Goal: Information Seeking & Learning: Learn about a topic

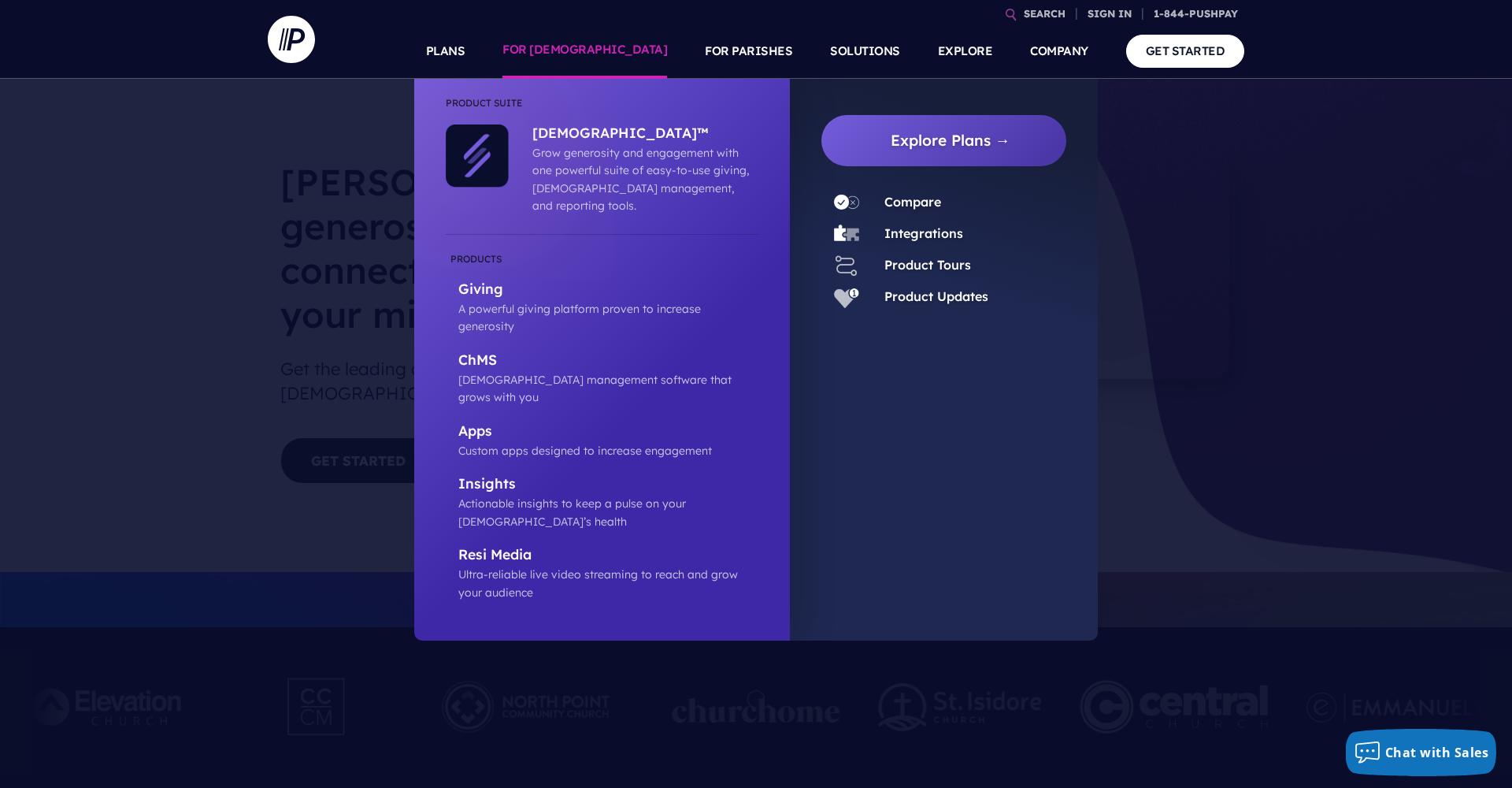
click at [655, 51] on link "FOR [DEMOGRAPHIC_DATA]" at bounding box center [585, 51] width 165 height 55
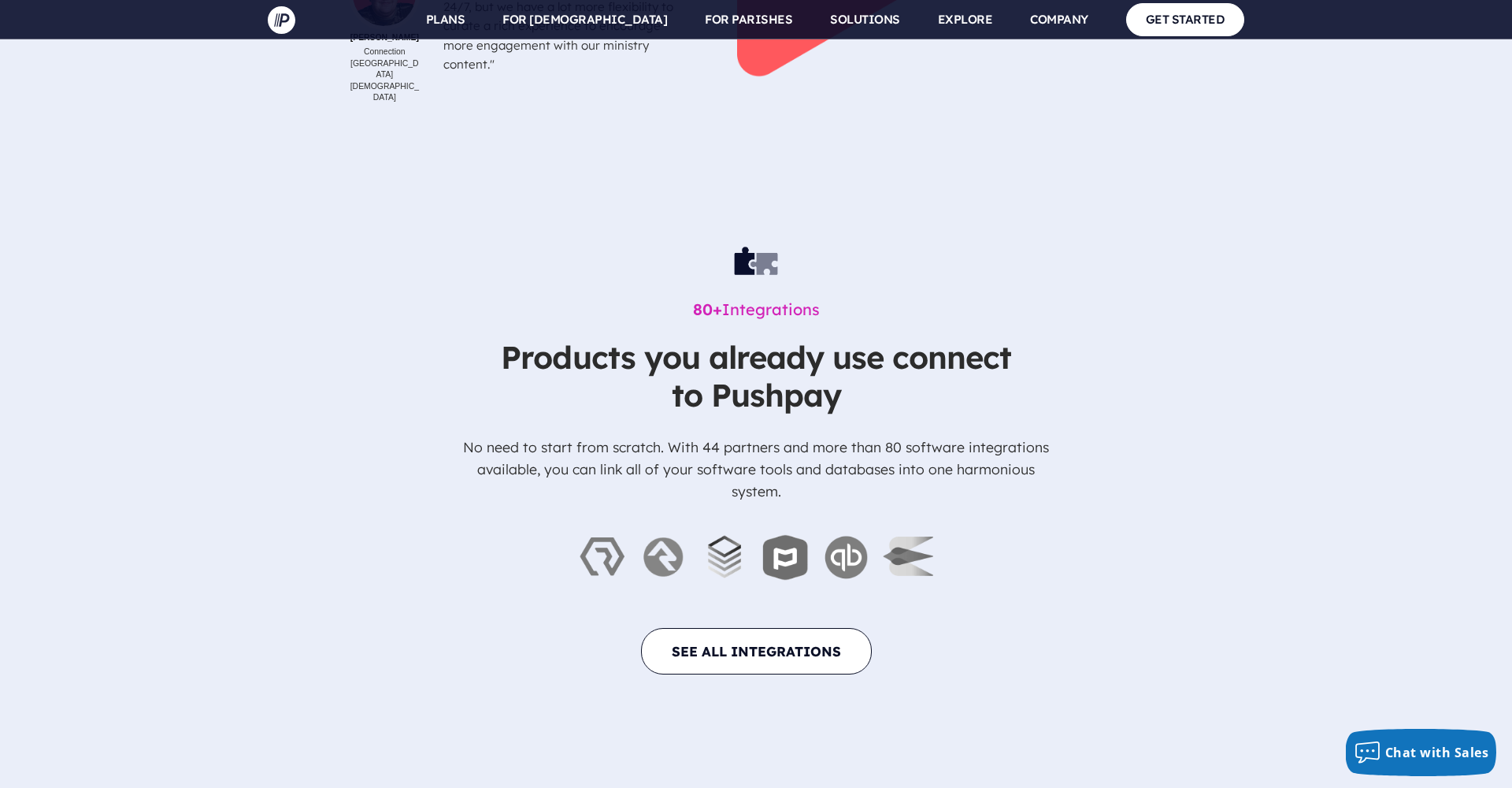
scroll to position [5375, 0]
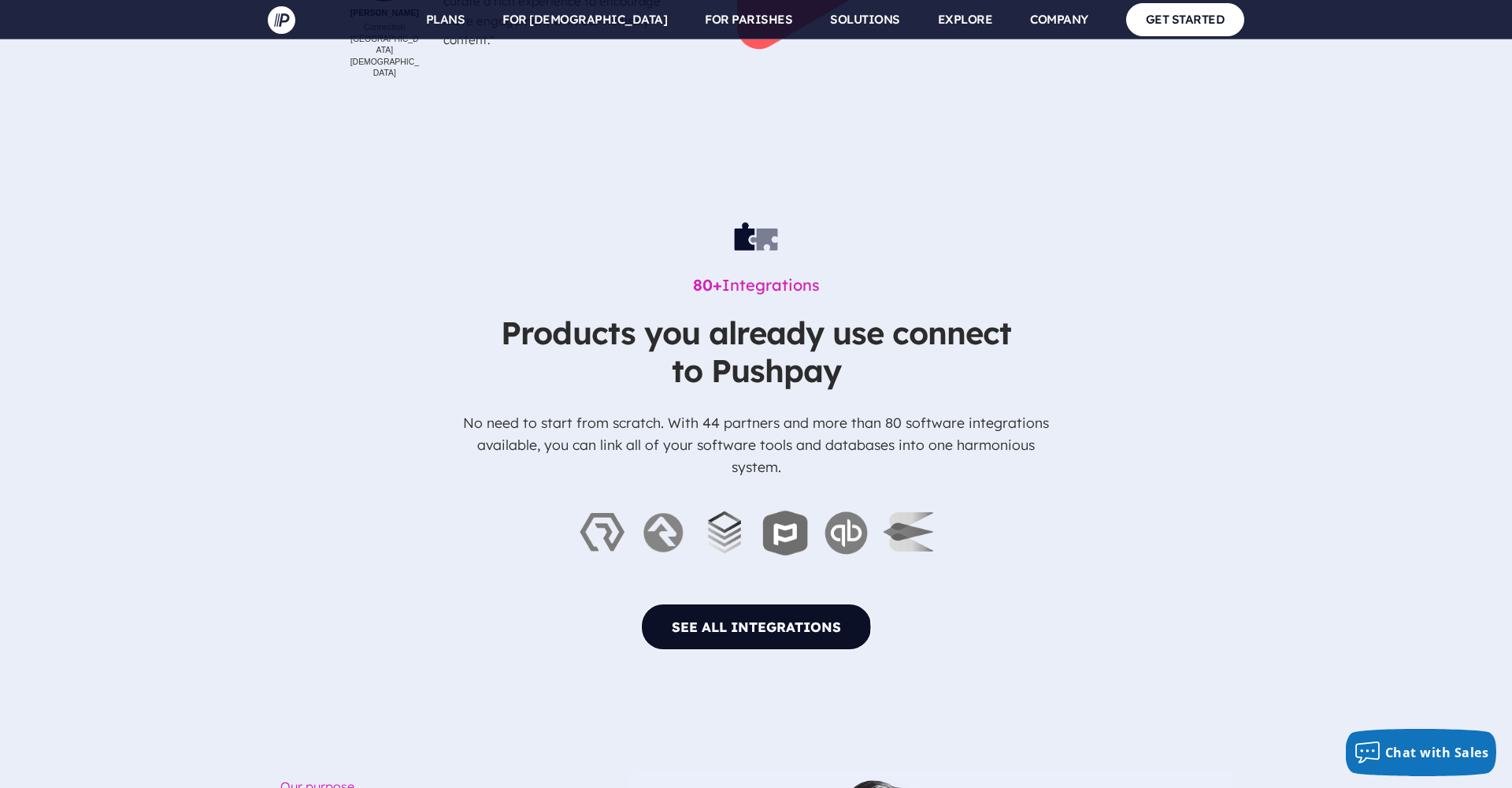
click at [827, 603] on link "SEE ALL INTEGRATIONS" at bounding box center [756, 626] width 231 height 46
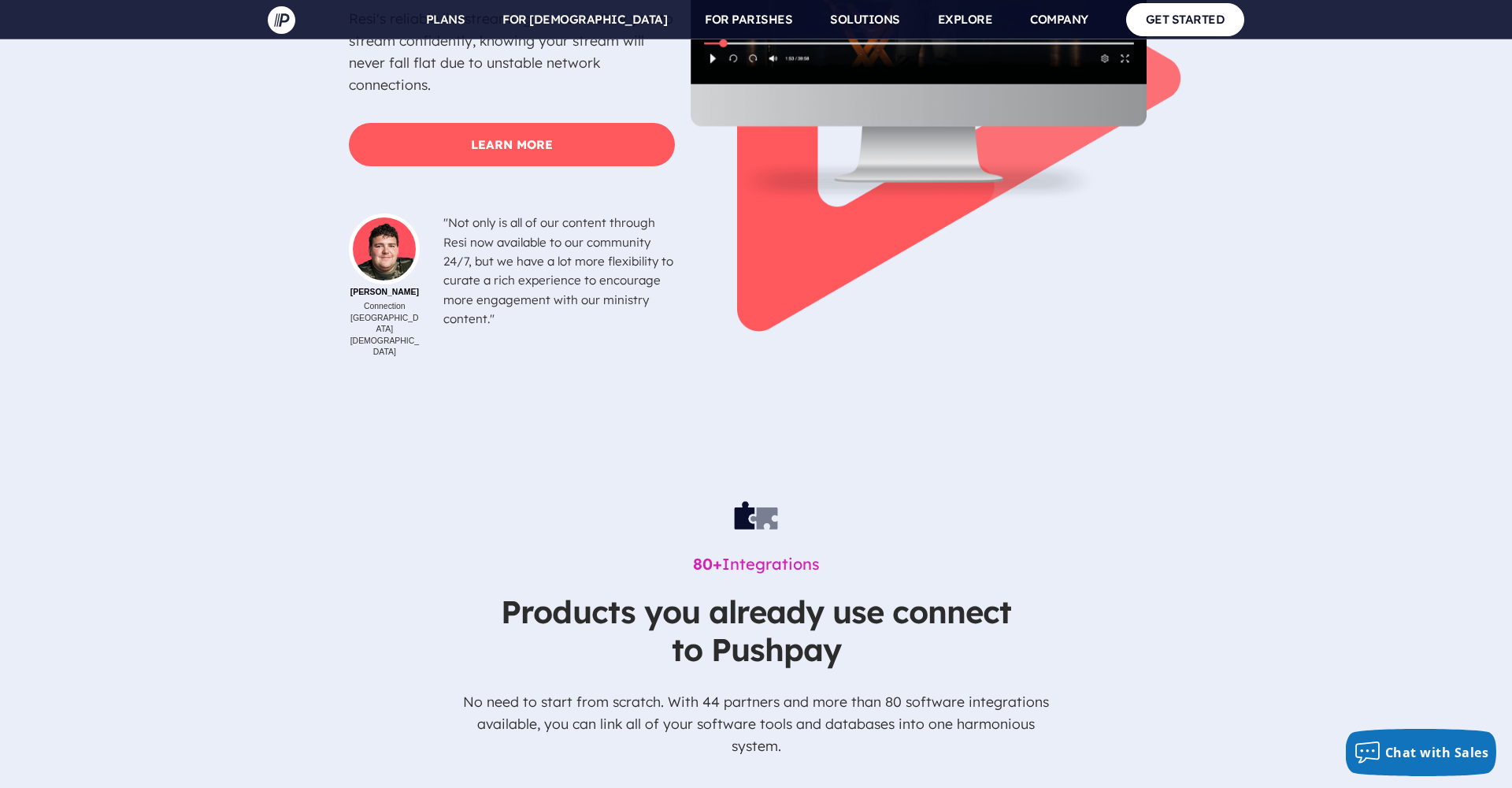
scroll to position [5204, 0]
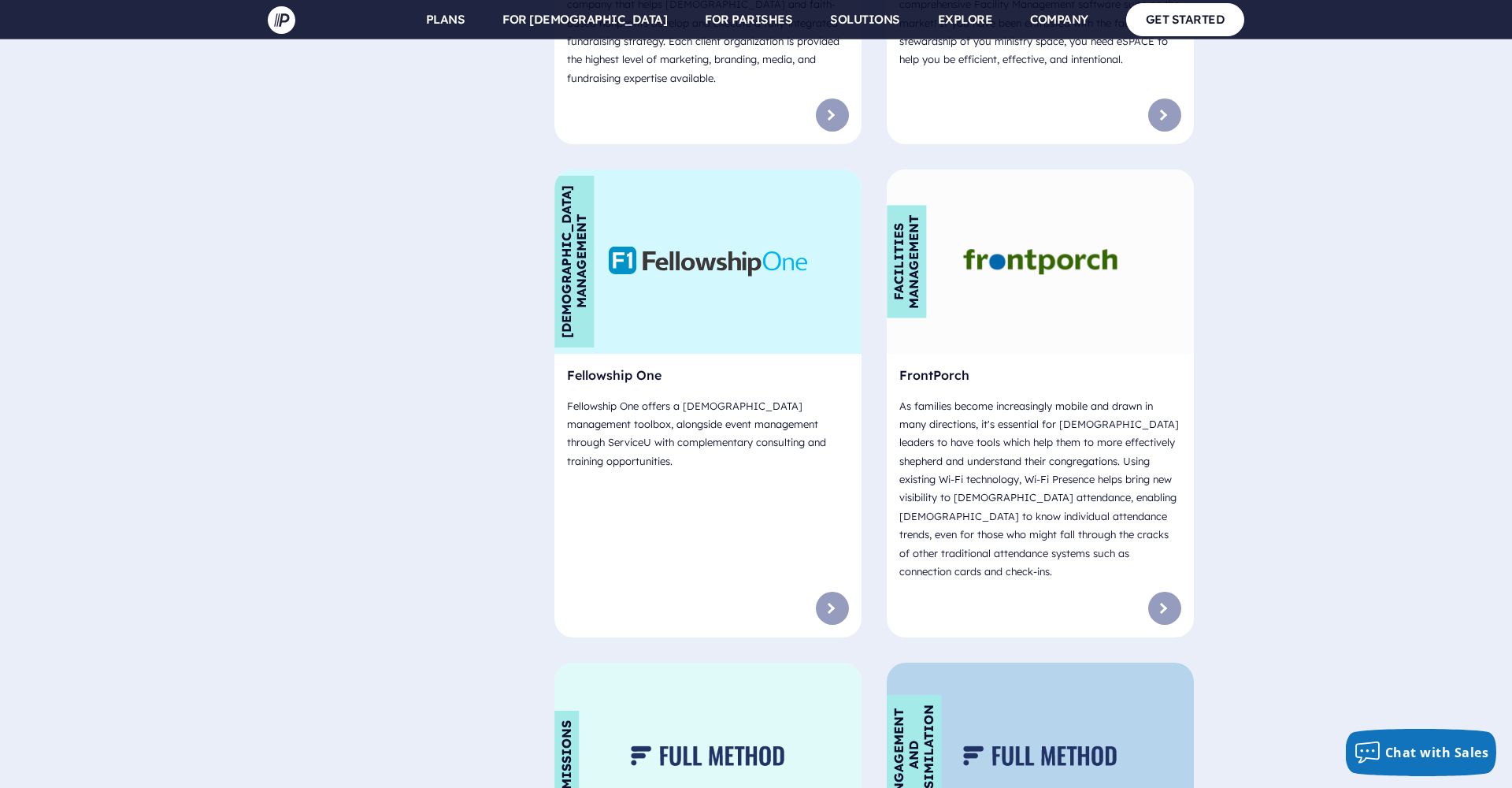
scroll to position [4358, 0]
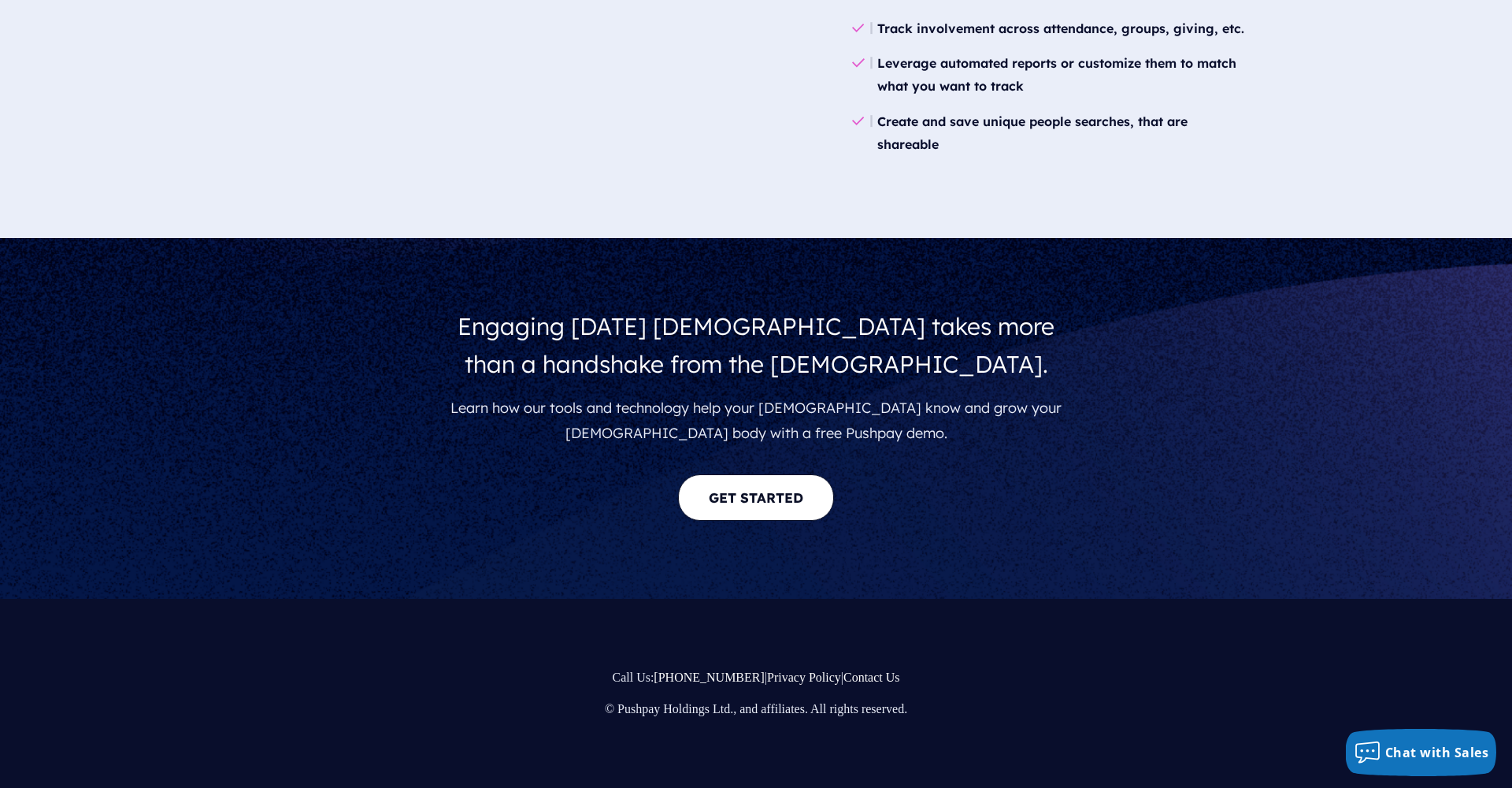
scroll to position [2729, 0]
click at [794, 507] on link "GET STARTED" at bounding box center [756, 498] width 156 height 46
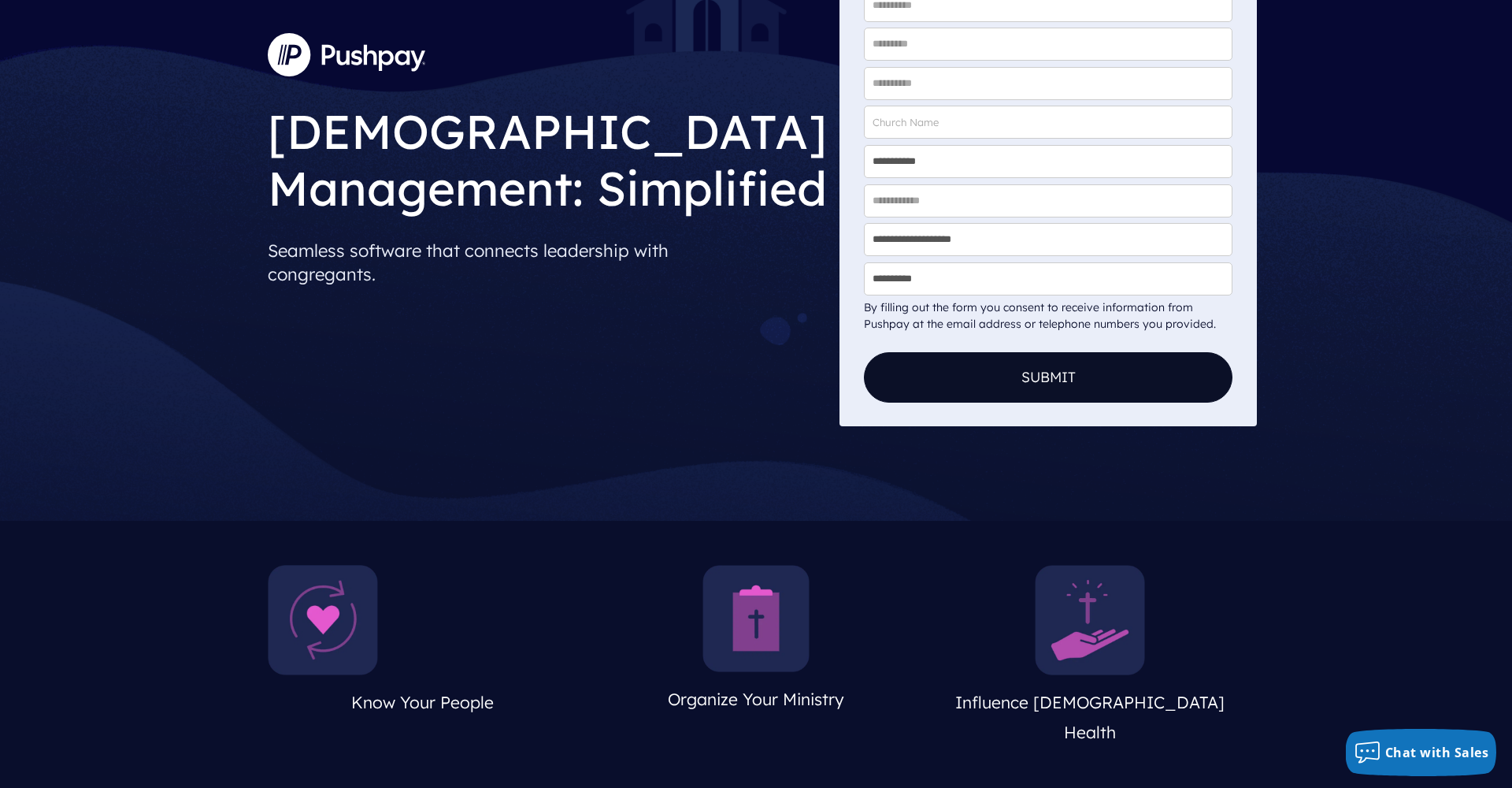
scroll to position [0, 0]
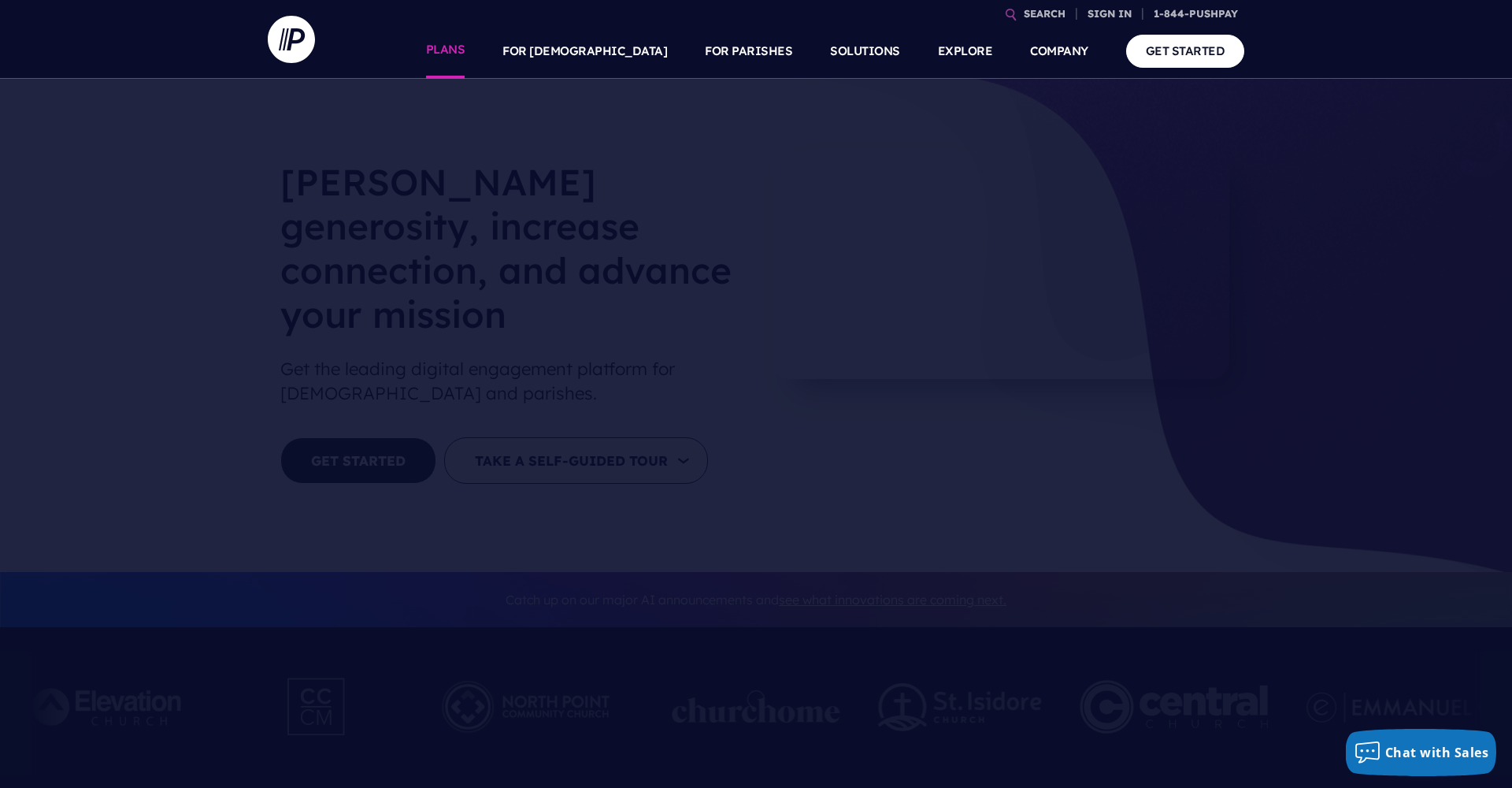
click at [465, 56] on link "PLANS" at bounding box center [445, 51] width 40 height 55
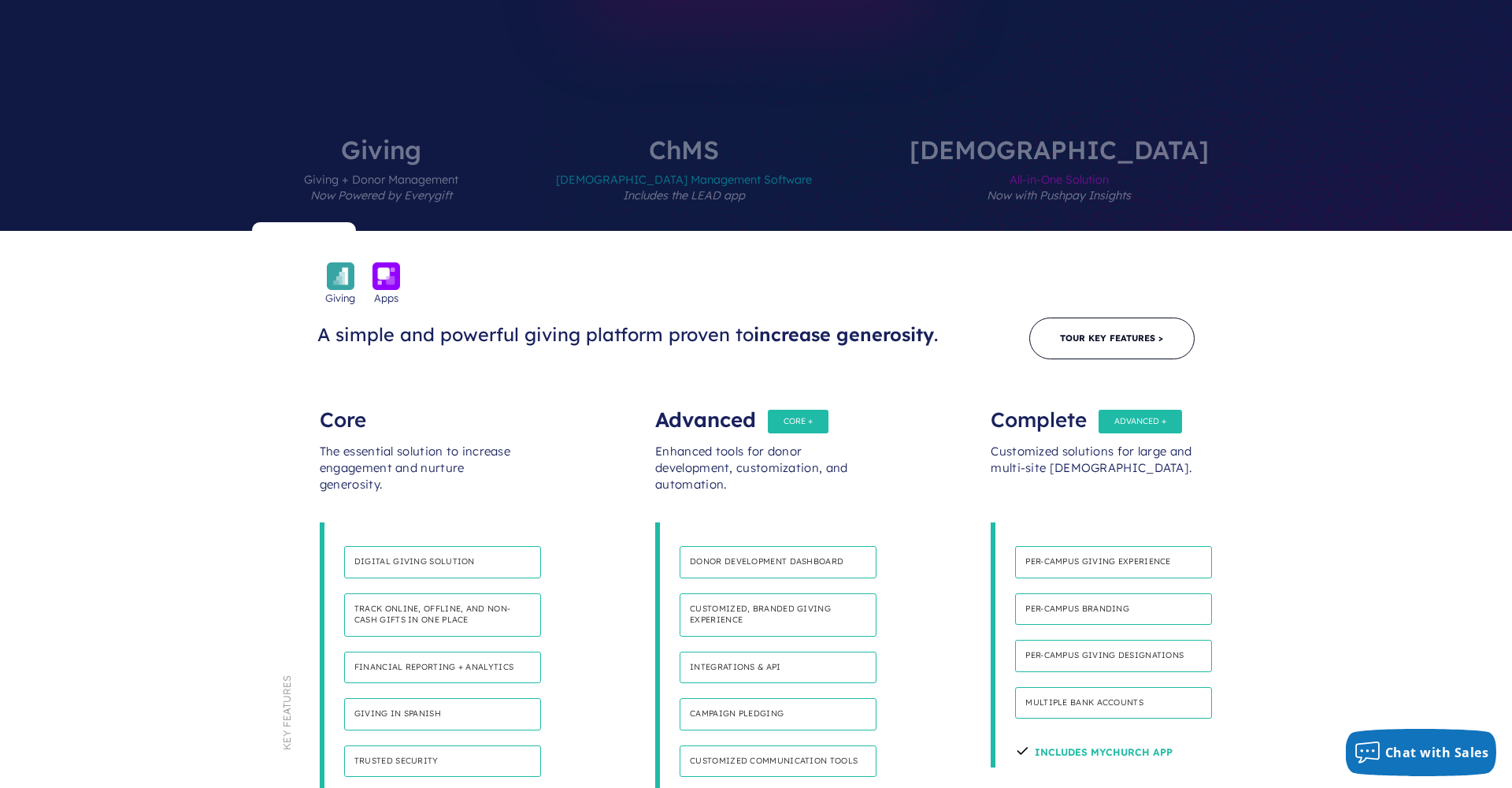
scroll to position [594, 0]
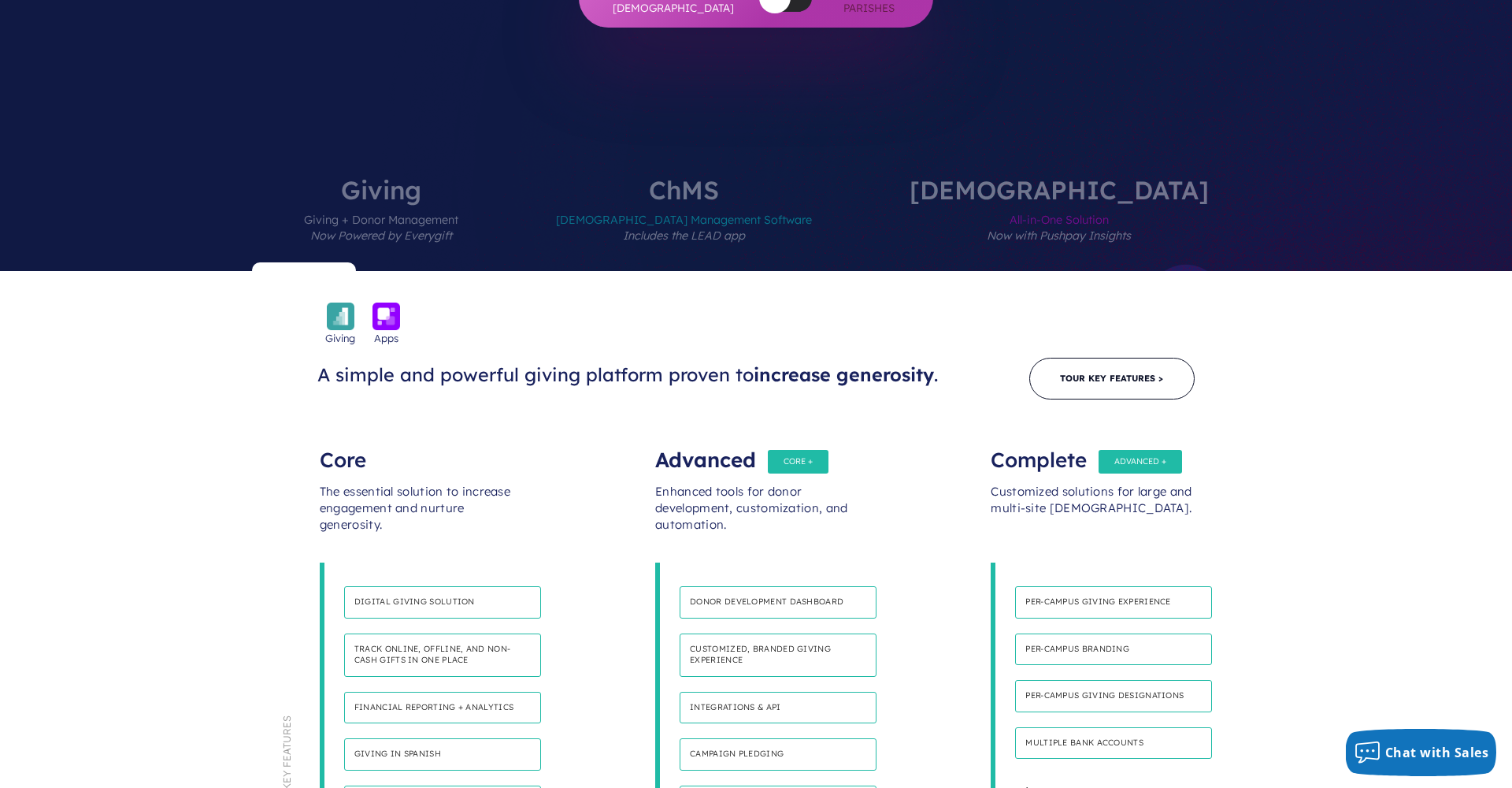
click at [761, 177] on label "[DEMOGRAPHIC_DATA] Management Software Includes the LEAD app" at bounding box center [684, 224] width 351 height 94
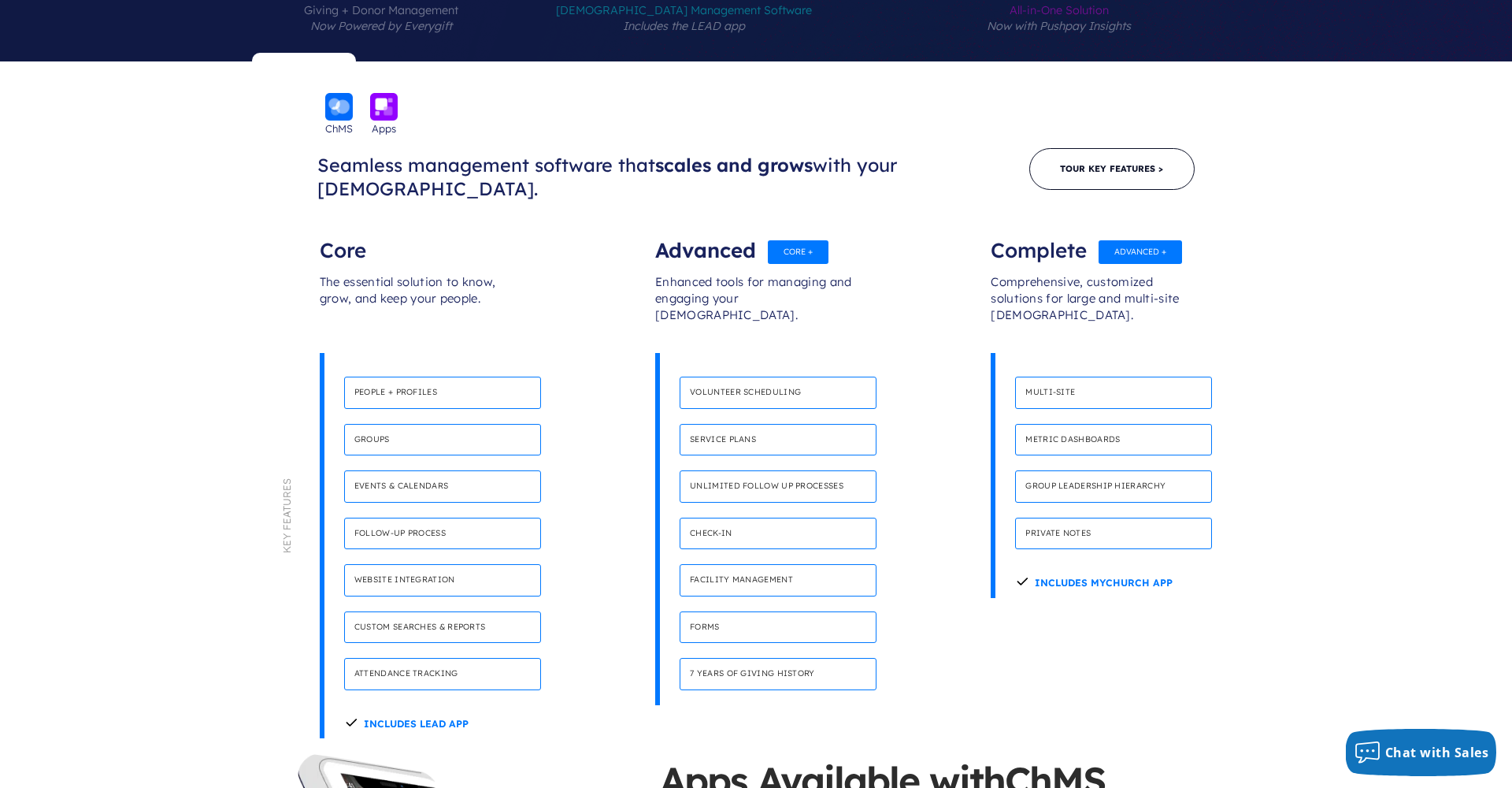
scroll to position [860, 0]
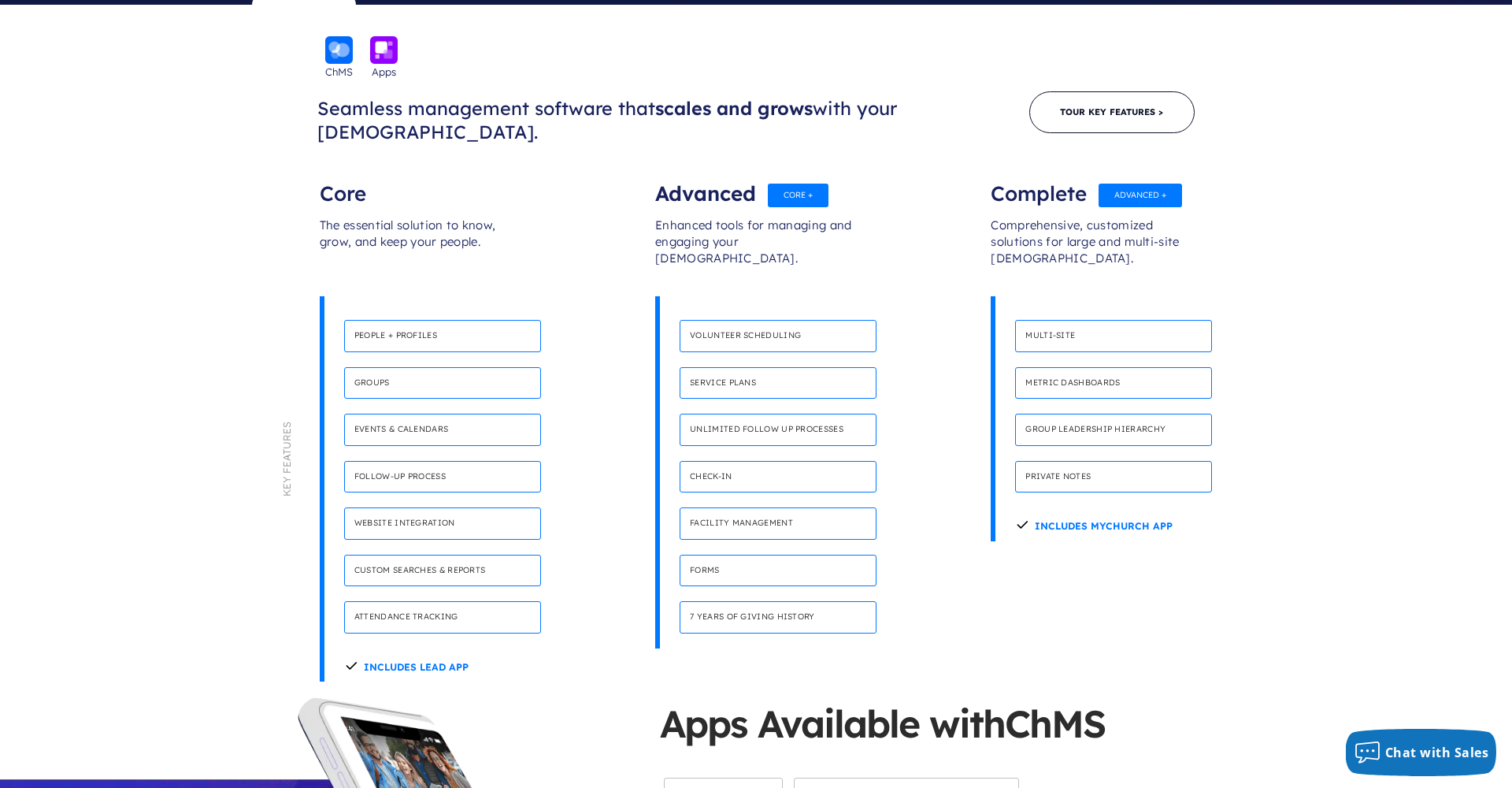
click at [761, 320] on h4 "Volunteer scheduling" at bounding box center [778, 336] width 197 height 32
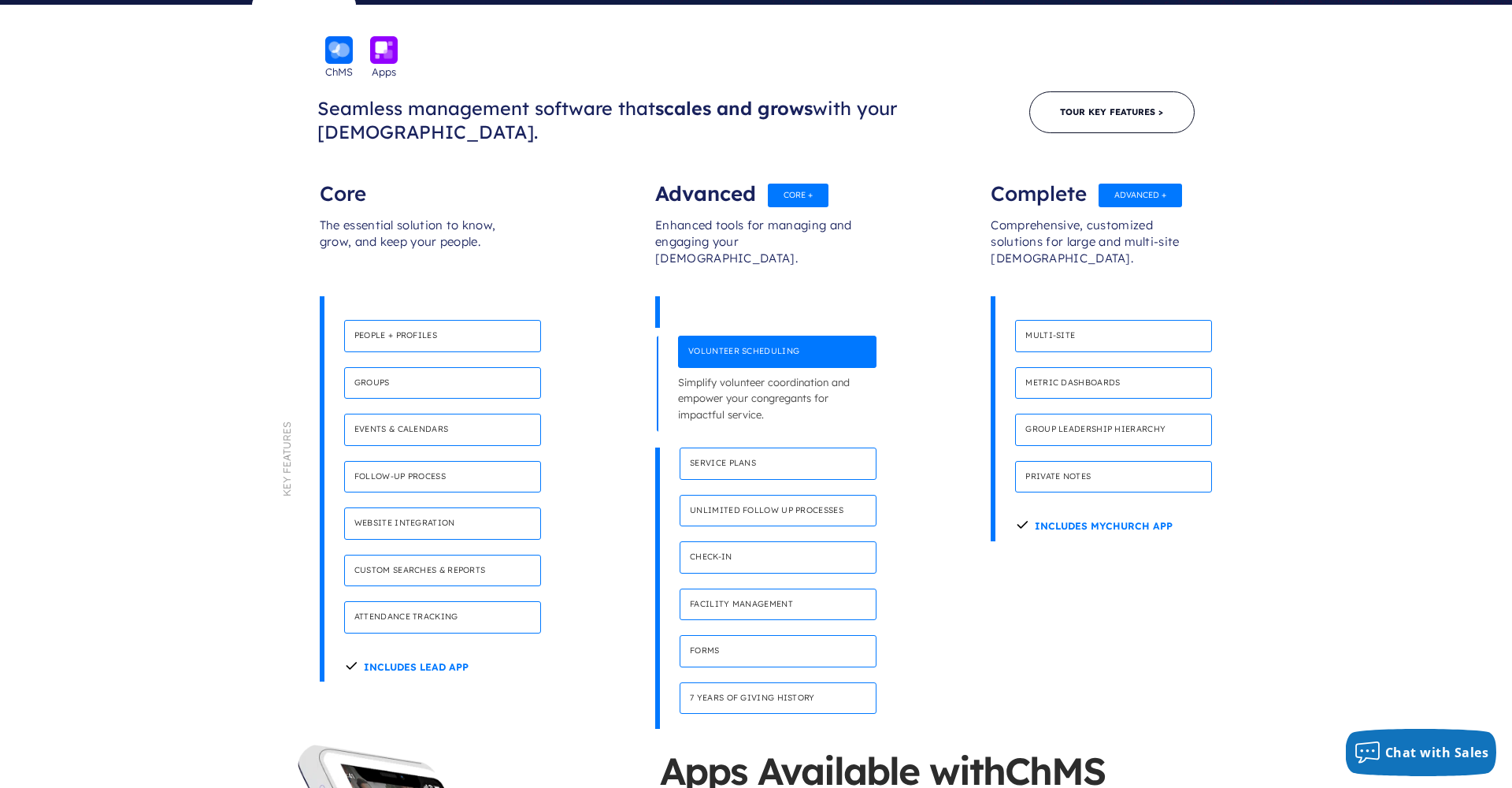
click at [735, 541] on h4 "Check-in" at bounding box center [778, 557] width 197 height 32
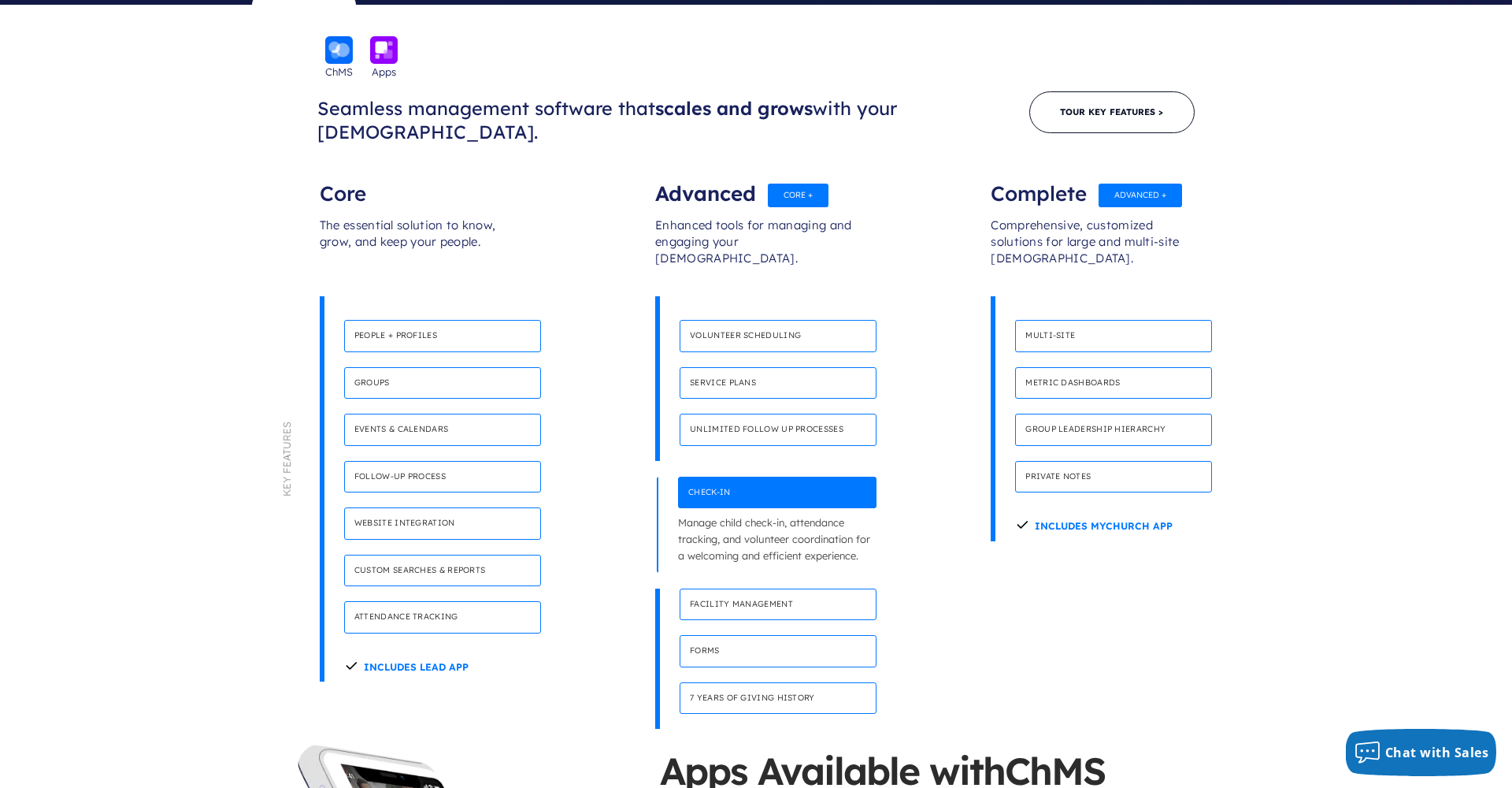
click at [713, 635] on h4 "Forms" at bounding box center [778, 650] width 197 height 32
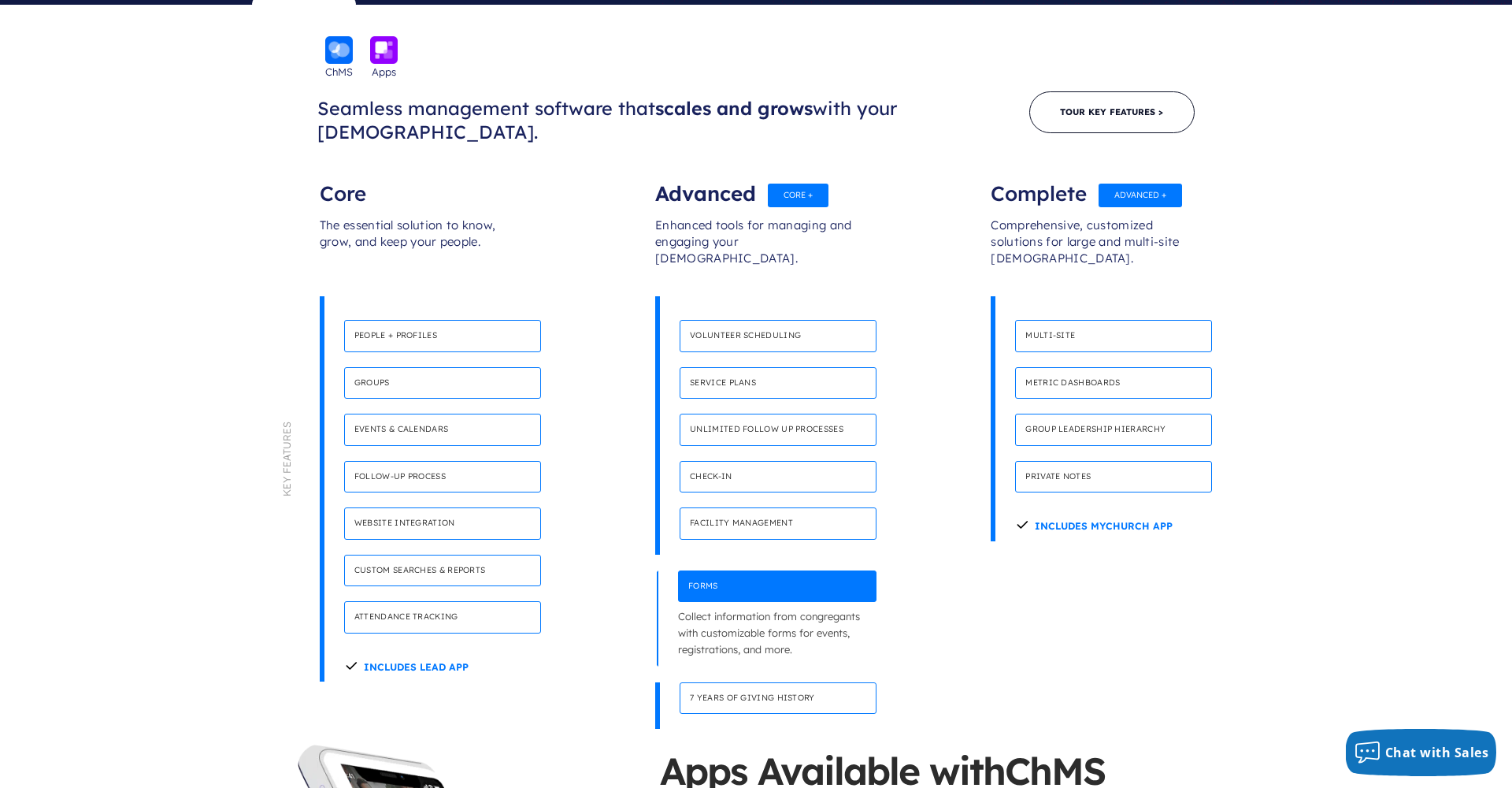
click at [469, 507] on h4 "Website integration" at bounding box center [442, 523] width 197 height 32
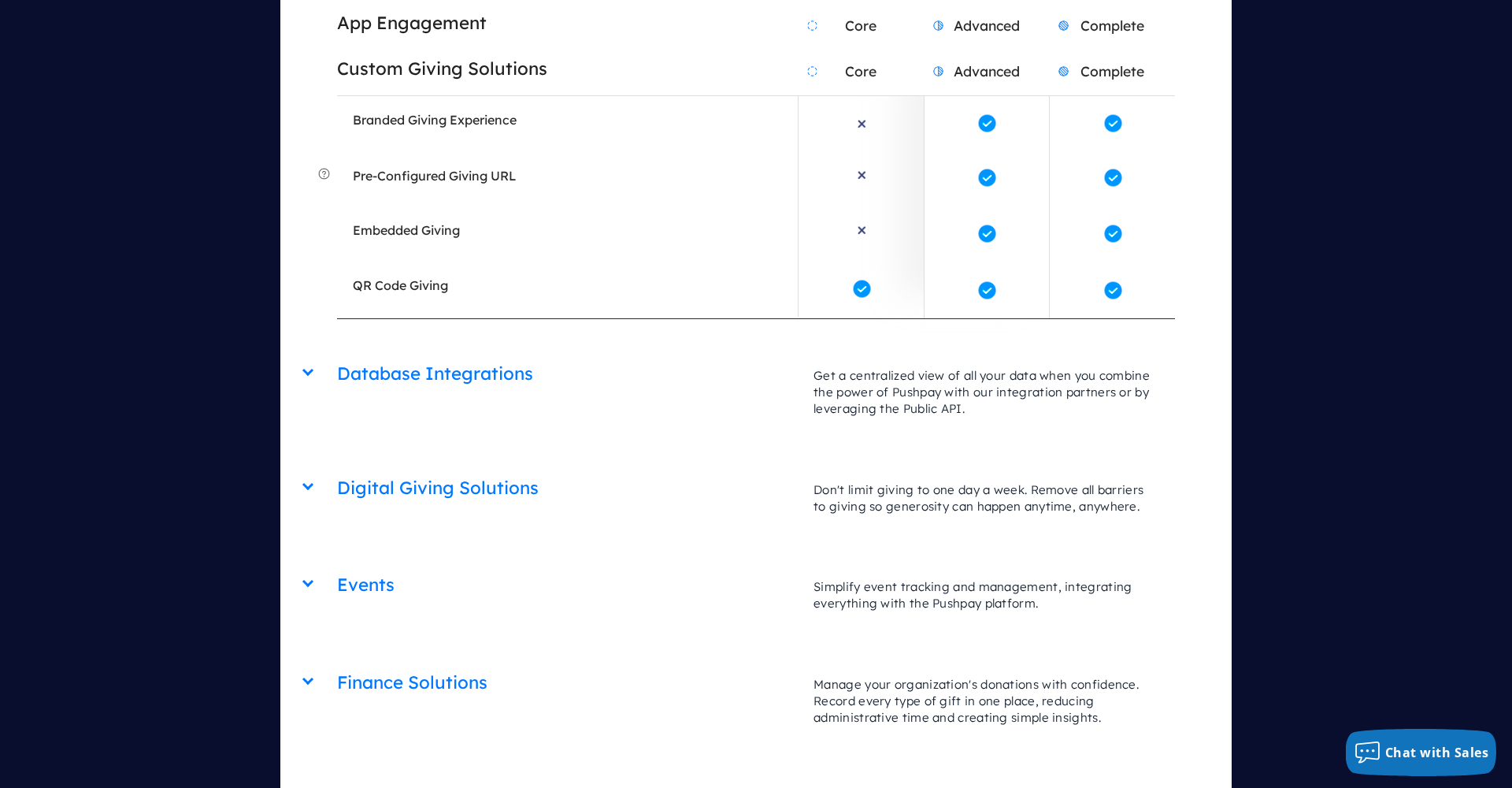
scroll to position [3719, 0]
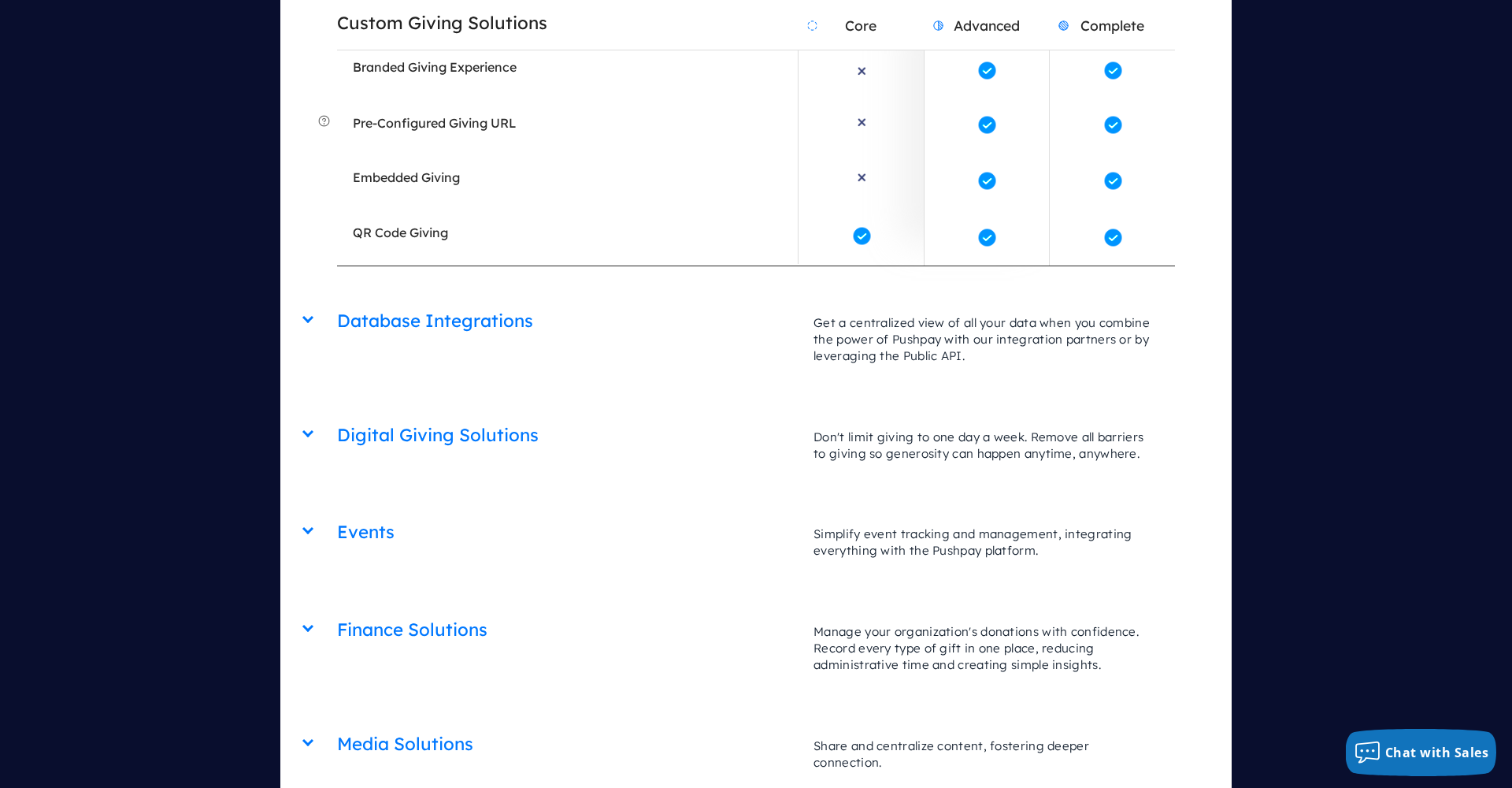
click at [337, 509] on div "Events Core Advanced Complete Simplify event tracking and management, integrati…" at bounding box center [756, 509] width 837 height 0
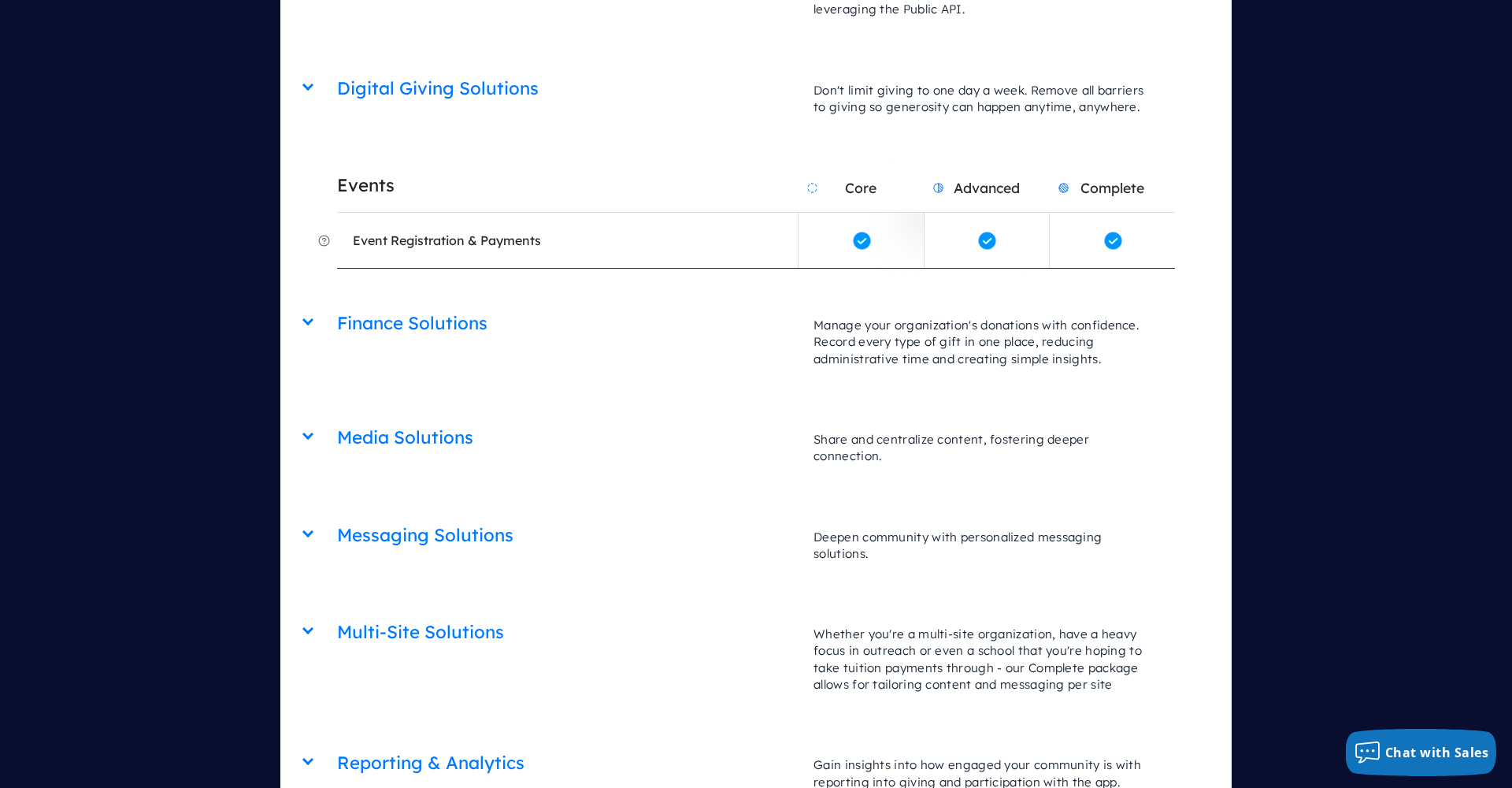
scroll to position [4087, 0]
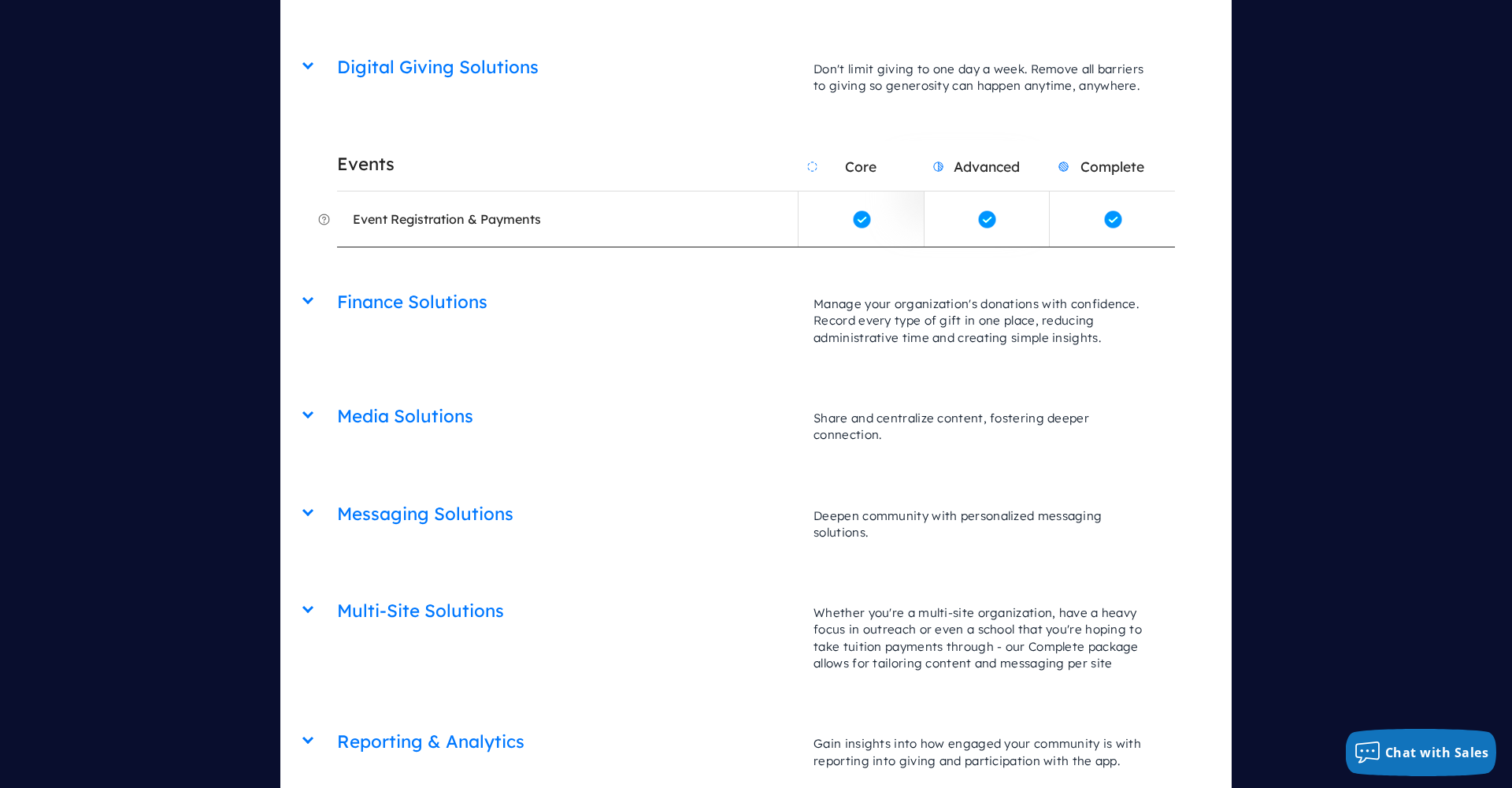
click at [337, 491] on div "Messaging Solutions Core Advanced Complete Deepen community with personalized m…" at bounding box center [756, 491] width 837 height 0
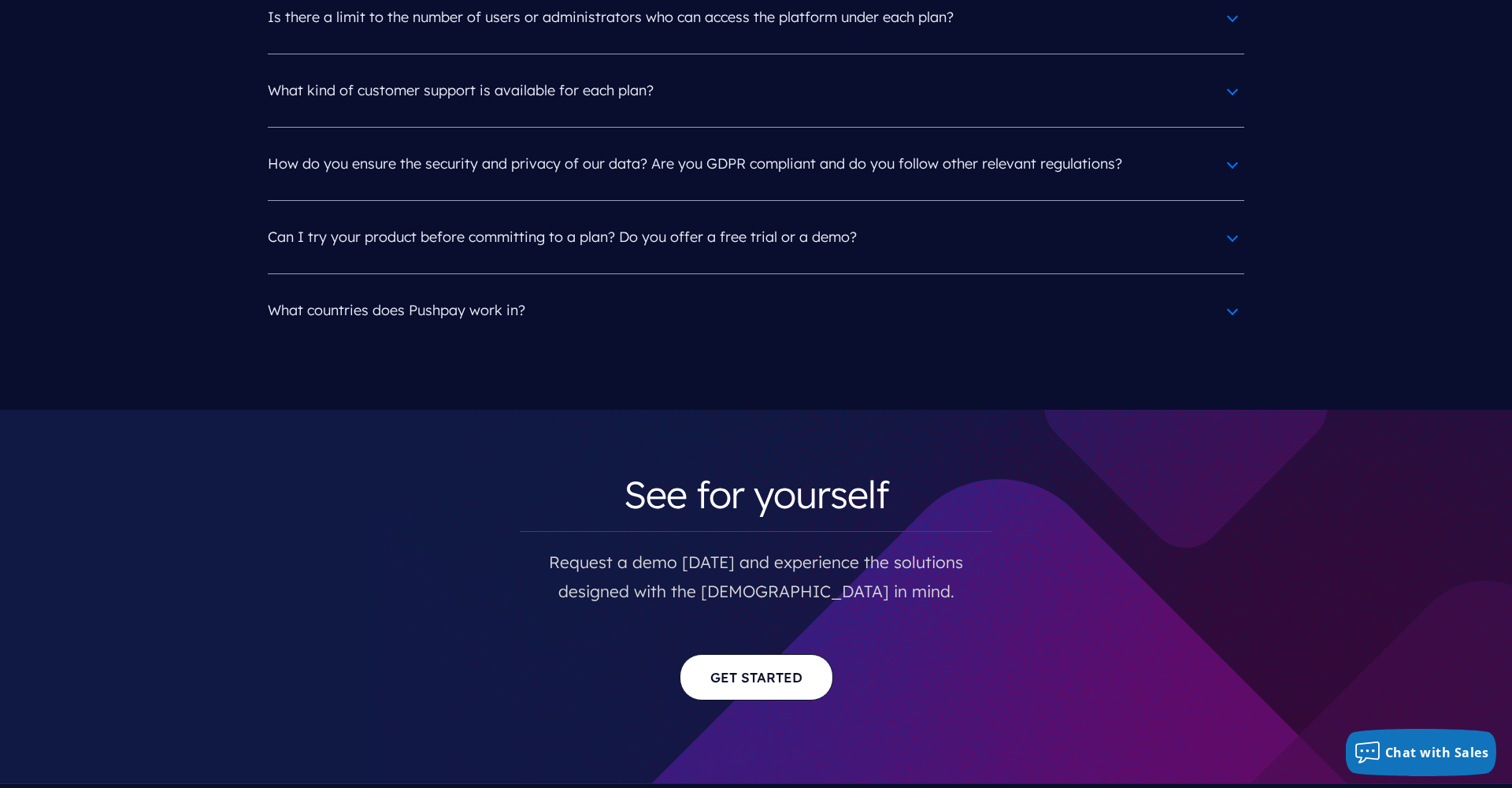
scroll to position [8310, 0]
